Goal: Task Accomplishment & Management: Use online tool/utility

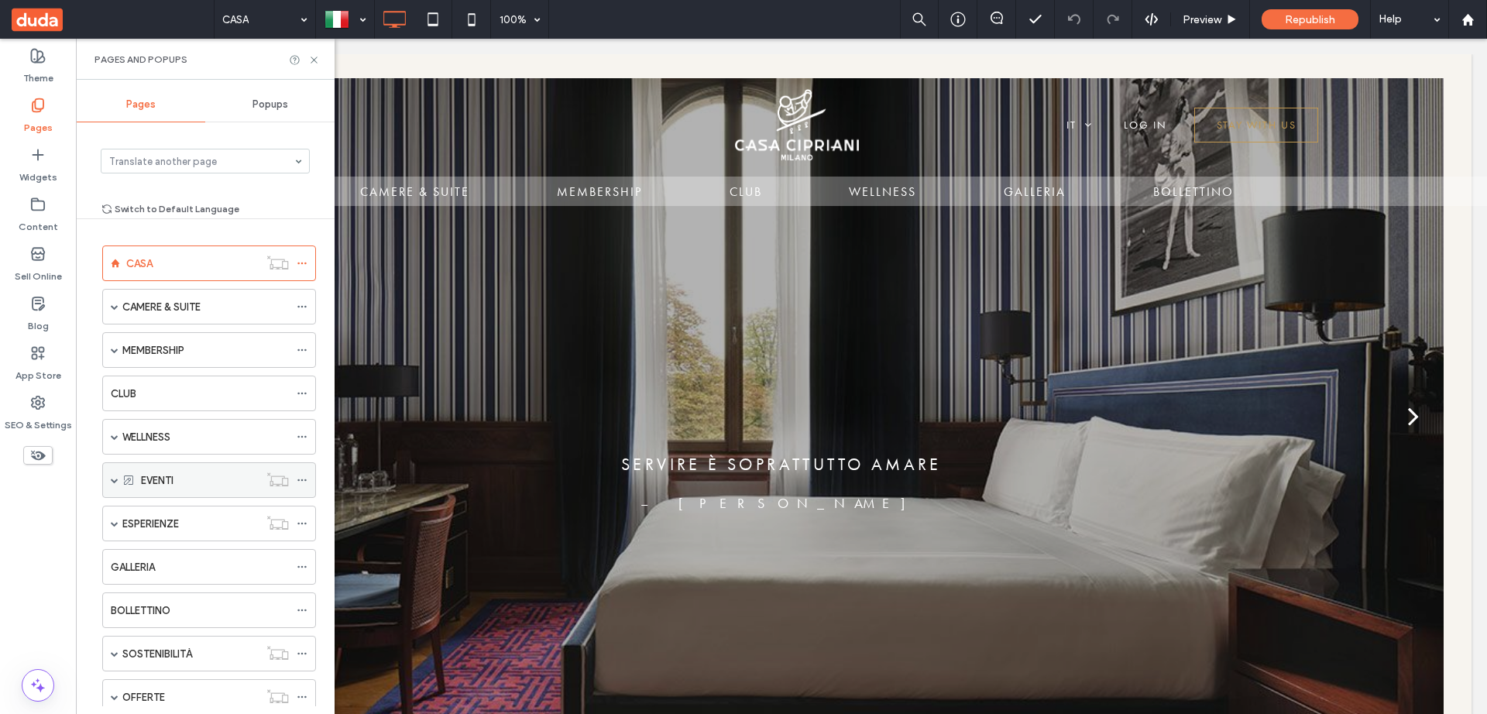
click at [112, 480] on span at bounding box center [115, 480] width 8 height 8
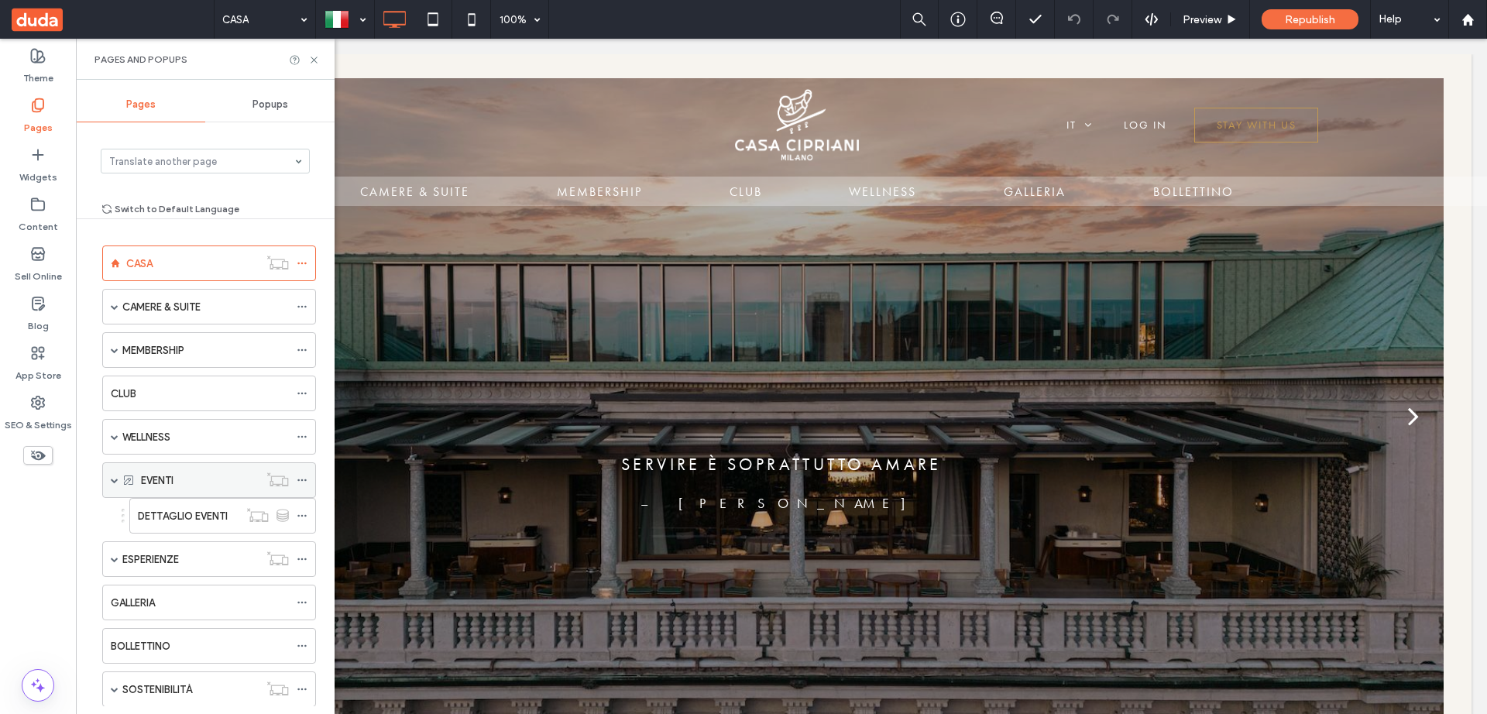
click at [180, 478] on div "EVENTI" at bounding box center [200, 480] width 118 height 16
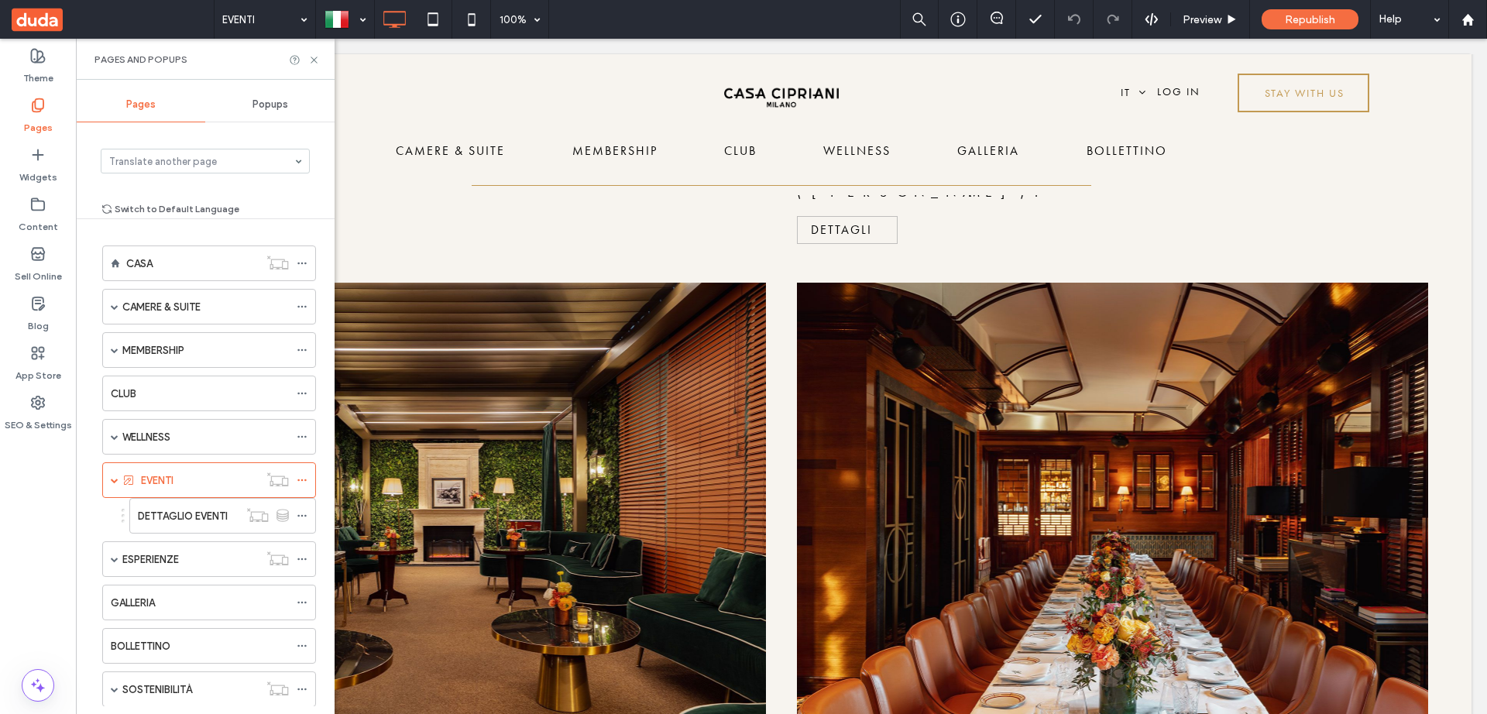
scroll to position [2246, 0]
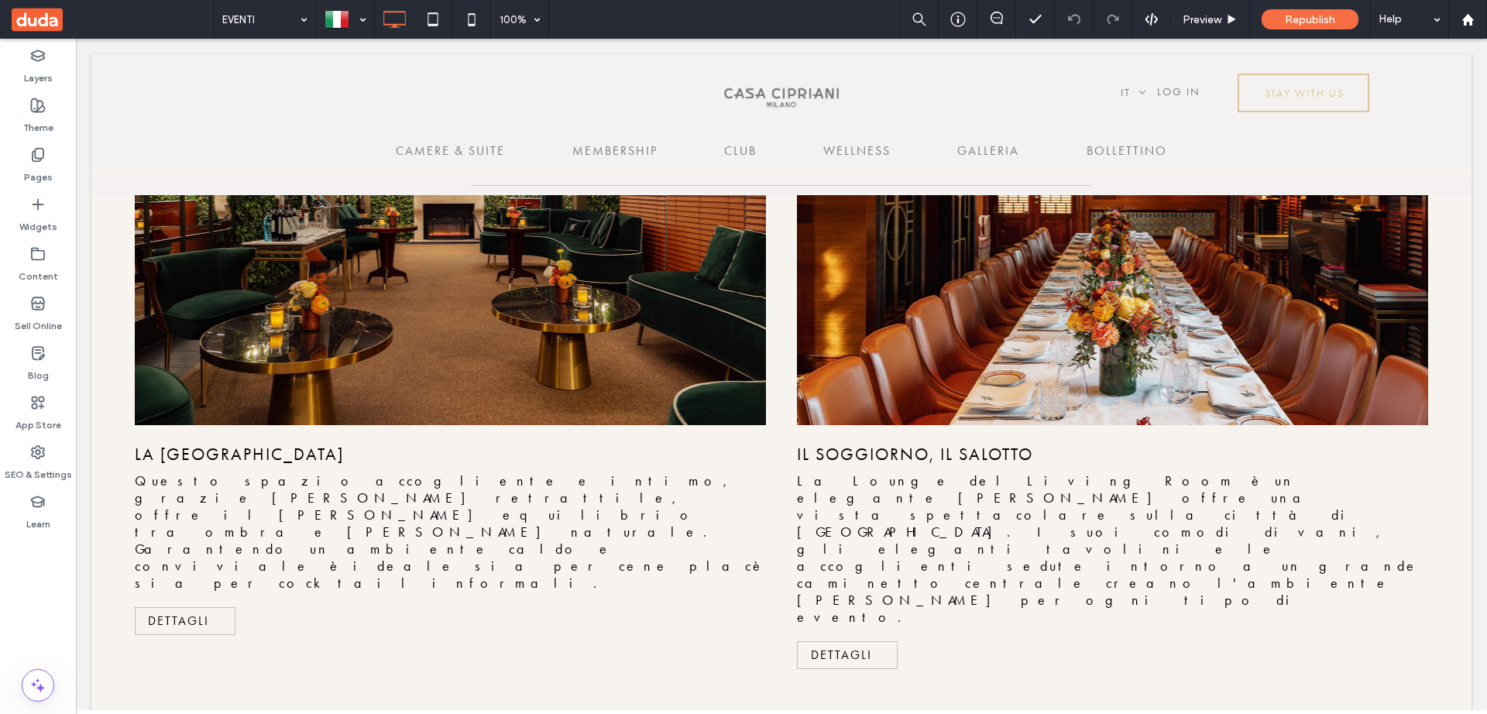
scroll to position [2241, 0]
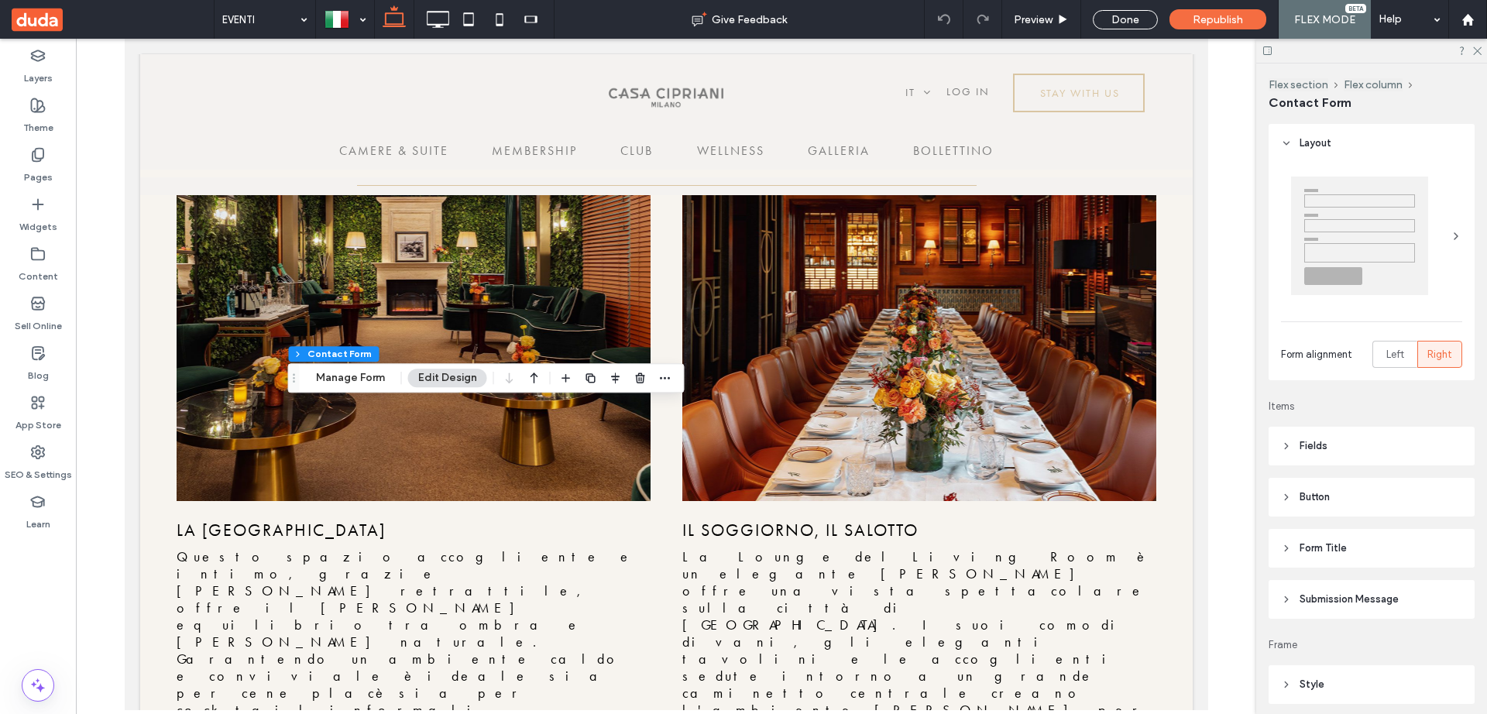
type input "*"
type input "***"
click at [362, 378] on button "Manage Form" at bounding box center [350, 378] width 89 height 19
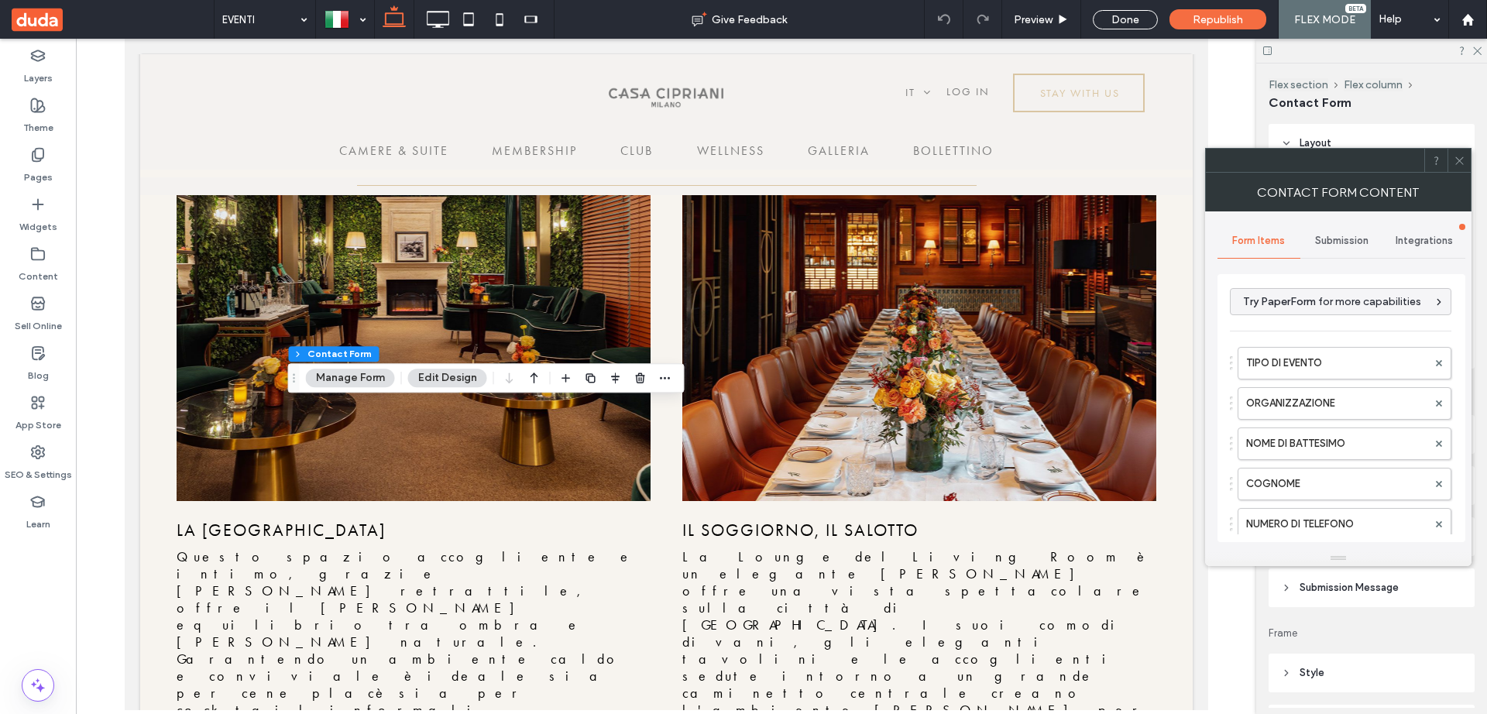
click at [1344, 241] on span "Submission" at bounding box center [1341, 241] width 53 height 12
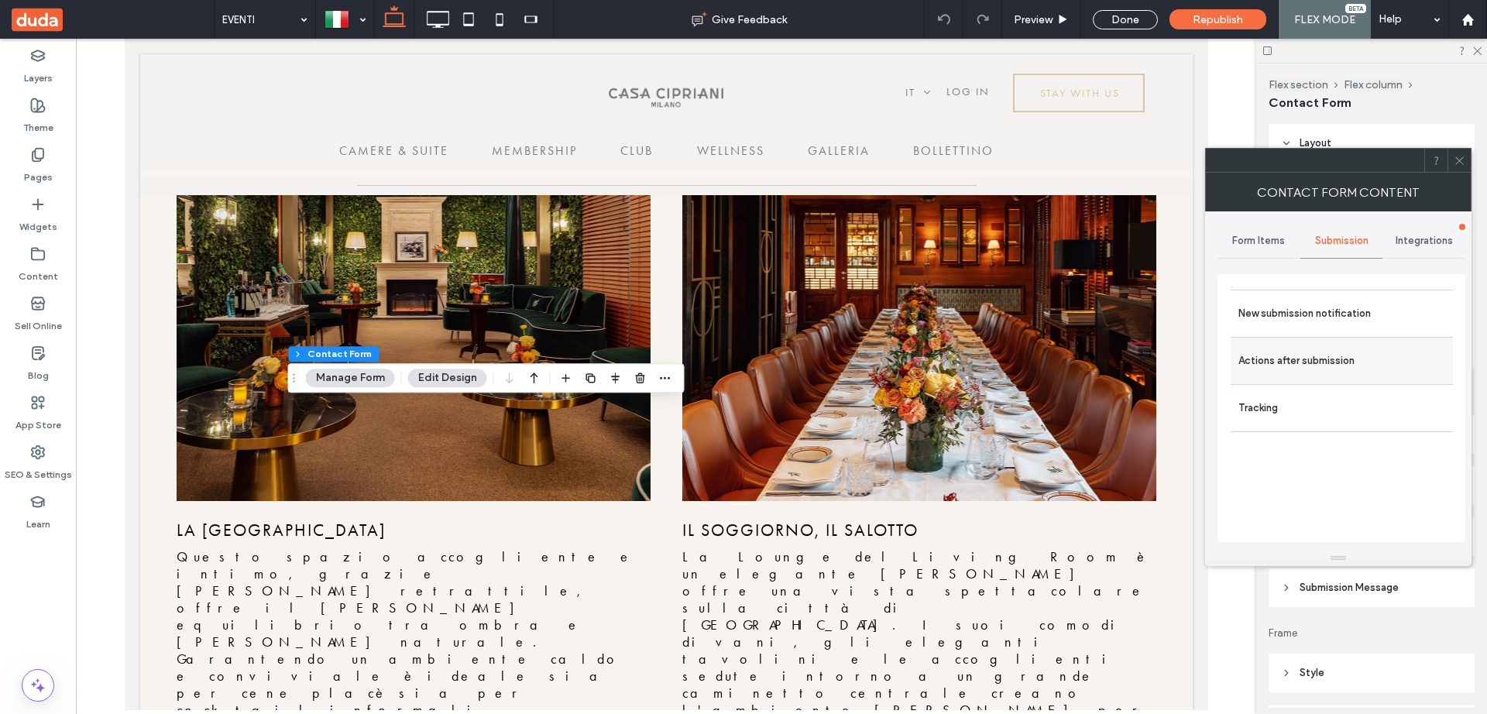
click at [1335, 353] on label "Actions after submission" at bounding box center [1342, 360] width 207 height 31
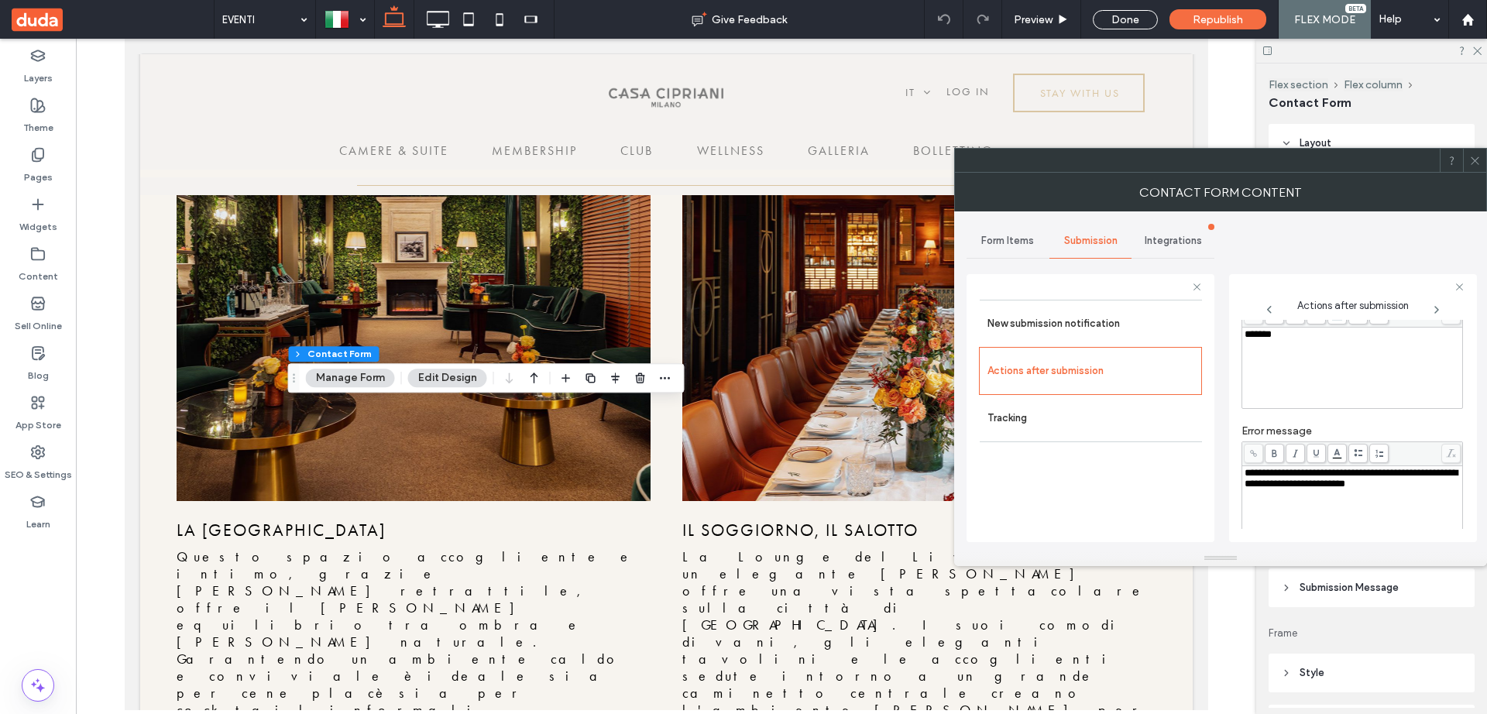
scroll to position [0, 0]
